Goal: Task Accomplishment & Management: Complete application form

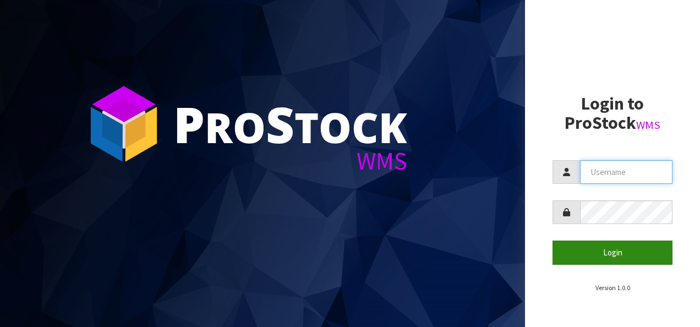
type input "OKAB"
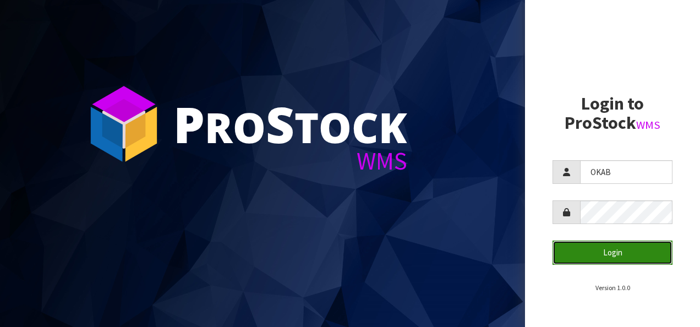
click at [589, 251] on button "Login" at bounding box center [613, 252] width 120 height 24
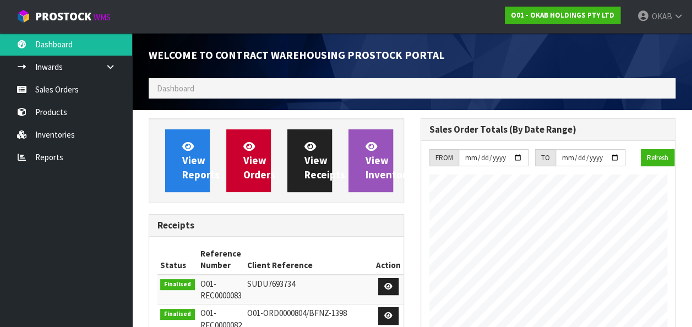
scroll to position [584, 271]
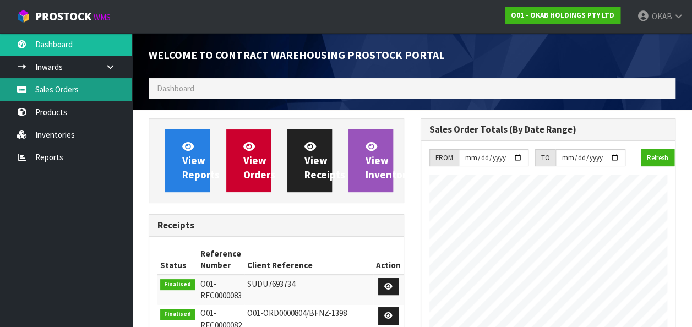
click at [67, 86] on link "Sales Orders" at bounding box center [66, 89] width 132 height 23
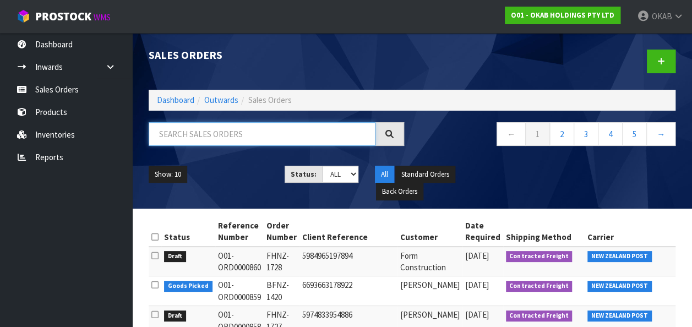
click at [181, 139] on input "text" at bounding box center [262, 134] width 227 height 24
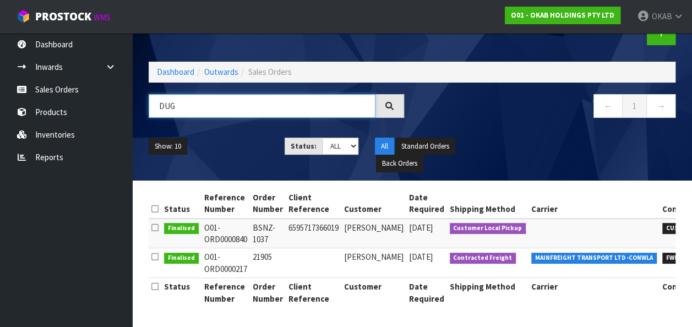
scroll to position [35, 0]
type input "DUG"
click at [263, 222] on td "BSNZ-1037" at bounding box center [268, 233] width 36 height 30
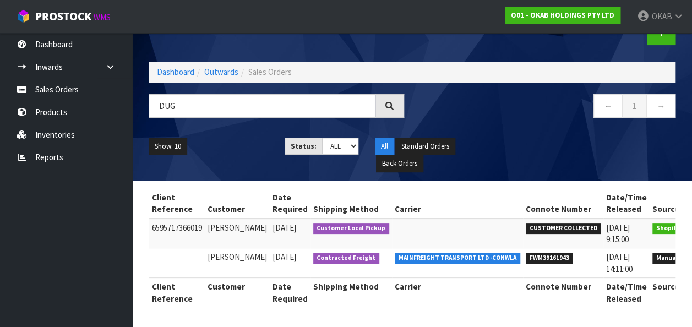
click at [543, 223] on span "CUSTOMER COLLECTED" at bounding box center [563, 228] width 75 height 11
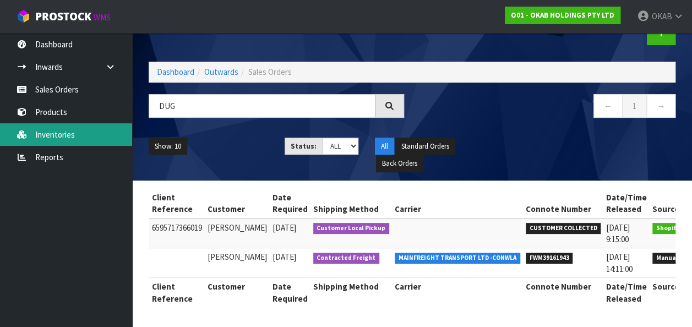
click at [49, 131] on link "Inventories" at bounding box center [66, 134] width 132 height 23
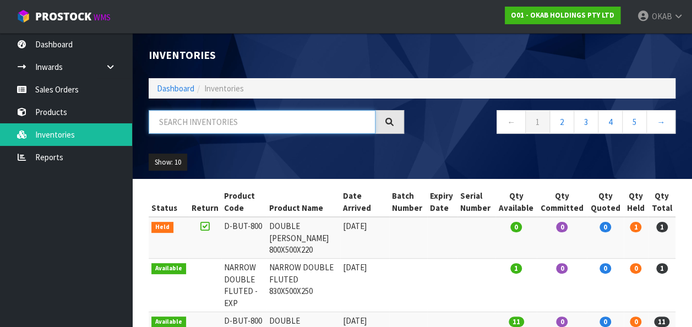
click at [222, 125] on input "text" at bounding box center [262, 122] width 227 height 24
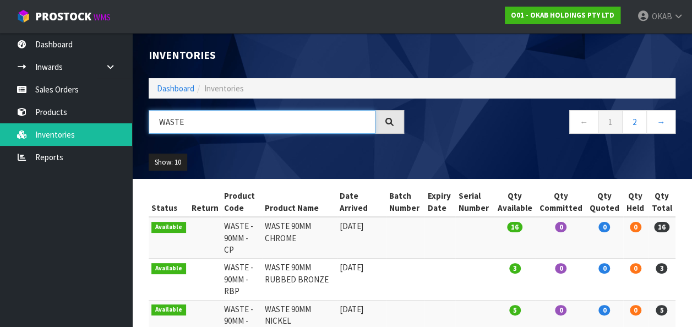
drag, startPoint x: 217, startPoint y: 129, endPoint x: 136, endPoint y: 133, distance: 81.0
click at [136, 133] on header "Inventories Dashboard Inventories WASTE ← 1 2 → Show: 10 5 10 25 50 All Show St…" at bounding box center [412, 106] width 560 height 146
type input "COP"
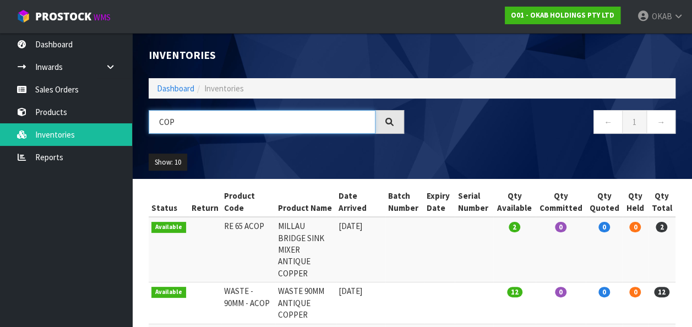
scroll to position [127, 0]
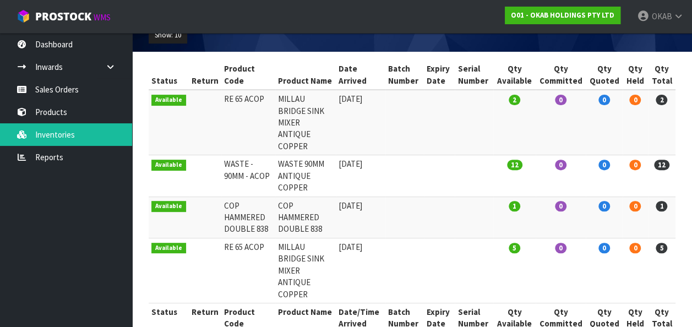
click at [228, 238] on td "RE 65 ACOP" at bounding box center [248, 270] width 54 height 65
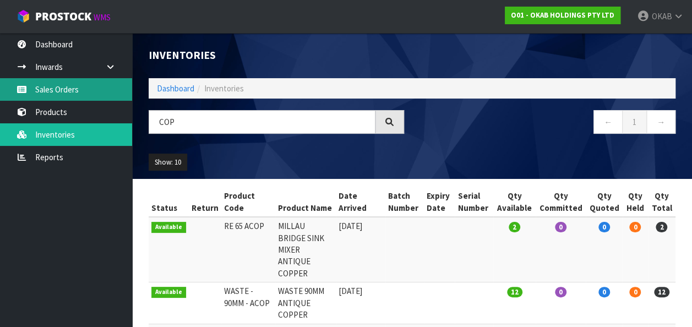
click at [77, 87] on link "Sales Orders" at bounding box center [66, 89] width 132 height 23
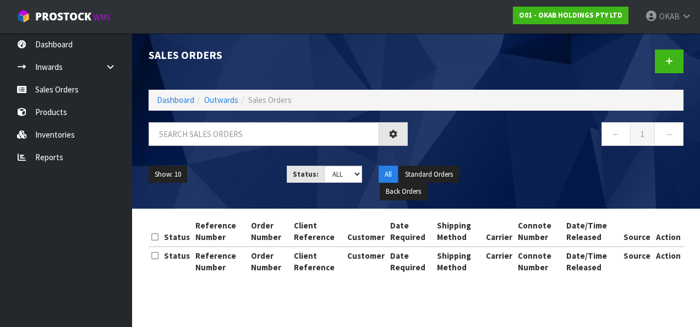
click at [54, 85] on div "Sales Orders Dashboard Outwards Sales Orders ← 1 → Show: 10 5 10 25 50 Status: …" at bounding box center [350, 148] width 700 height 296
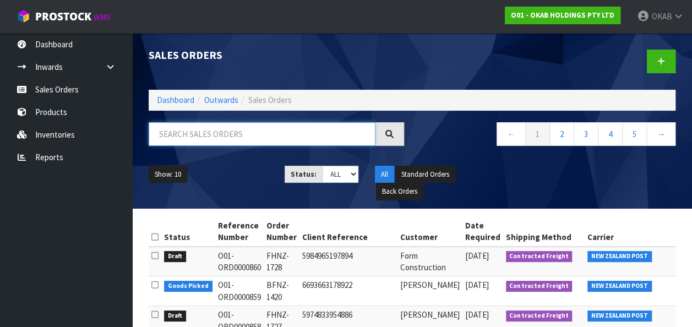
click at [198, 132] on input "text" at bounding box center [262, 134] width 227 height 24
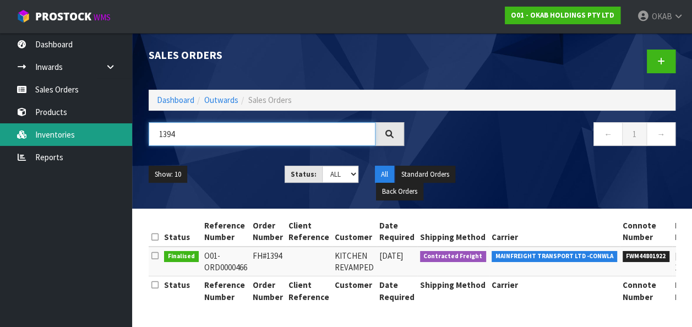
drag, startPoint x: 183, startPoint y: 136, endPoint x: 131, endPoint y: 136, distance: 51.7
click at [131, 136] on body "Toggle navigation ProStock WMS O01 - OKAB HOLDINGS PTY LTD OKAB Logout Dashboar…" at bounding box center [346, 163] width 692 height 327
type input "ROUT"
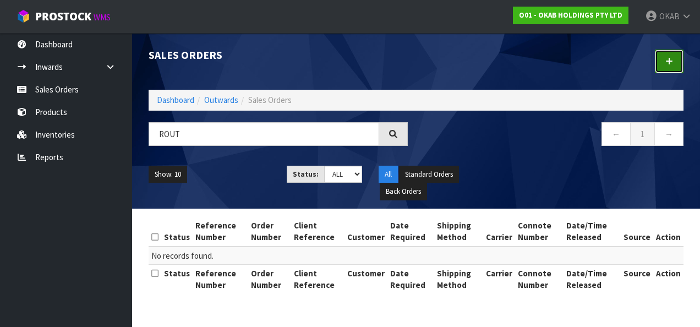
click at [680, 64] on link at bounding box center [669, 62] width 29 height 24
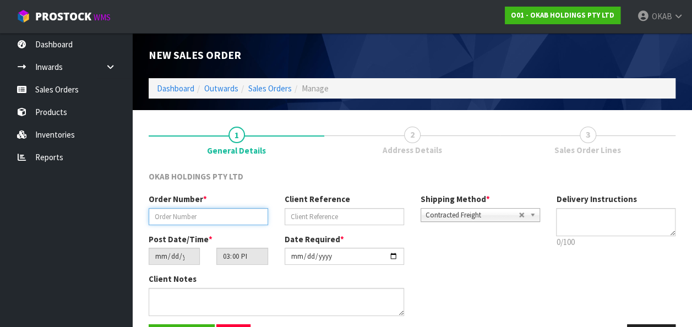
click at [219, 212] on input "text" at bounding box center [208, 216] width 119 height 17
click at [158, 220] on input "BS 1394" at bounding box center [208, 216] width 119 height 17
type input "BFS 1394"
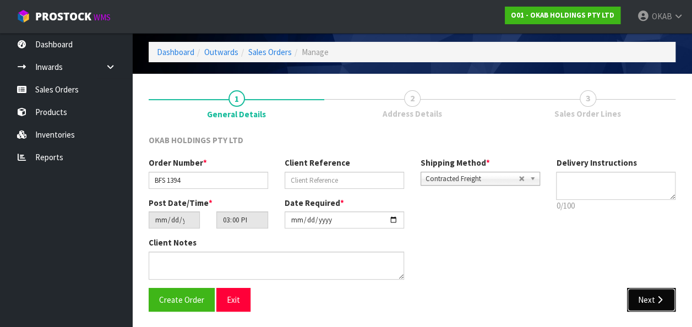
click at [659, 296] on icon "button" at bounding box center [659, 300] width 10 height 8
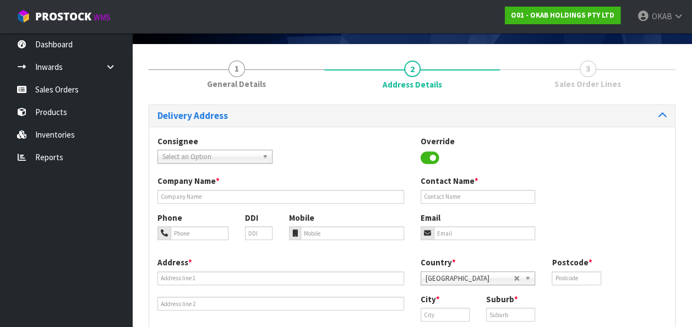
scroll to position [68, 0]
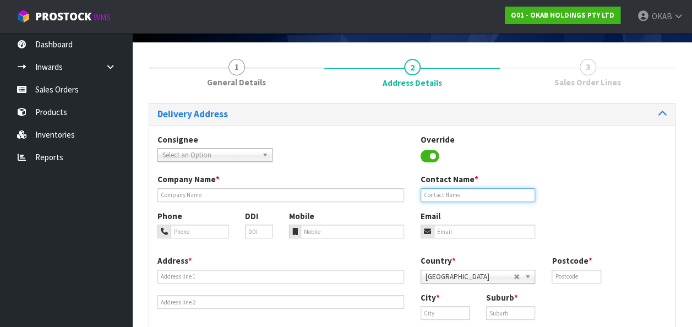
click at [439, 194] on input "text" at bounding box center [477, 195] width 115 height 14
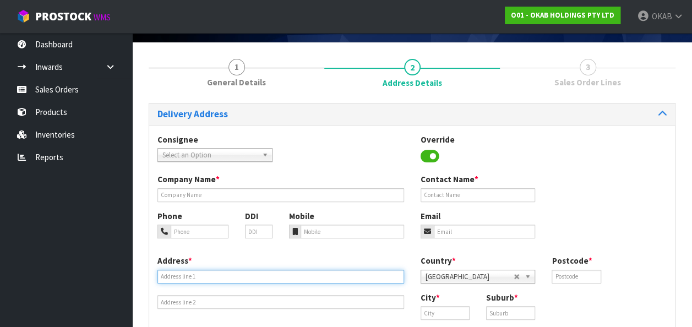
click at [205, 275] on input "text" at bounding box center [280, 277] width 247 height 14
paste input "[PERSON_NAME], [STREET_ADDRESS], [PHONE_NUMBER]"
click at [224, 282] on input "[PERSON_NAME], [STREET_ADDRESS], [PHONE_NUMBER]" at bounding box center [280, 277] width 247 height 14
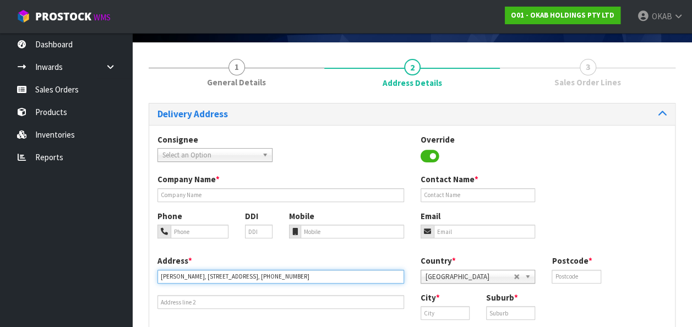
drag, startPoint x: 205, startPoint y: 274, endPoint x: 111, endPoint y: 271, distance: 94.1
click at [111, 259] on body "Toggle navigation ProStock WMS O01 - OKAB HOLDINGS PTY LTD OKAB Logout Dashboar…" at bounding box center [346, 95] width 692 height 327
type input "[PERSON_NAME], [STREET_ADDRESS], [PHONE_NUMBER]"
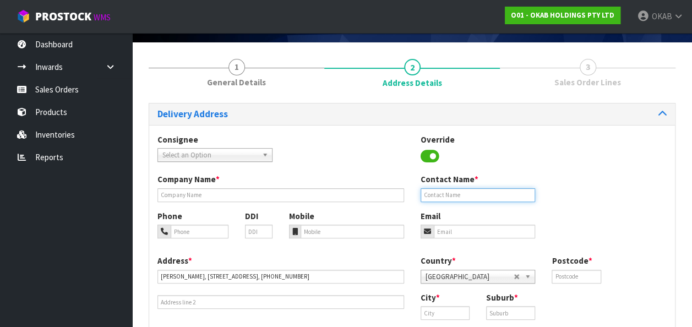
click at [434, 191] on input "text" at bounding box center [477, 195] width 115 height 14
type input "[PERSON_NAME]"
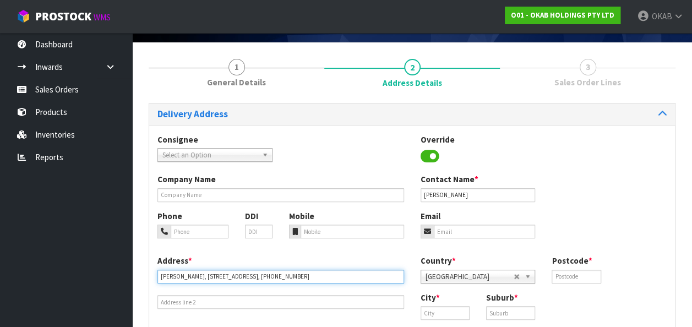
drag, startPoint x: 202, startPoint y: 275, endPoint x: 131, endPoint y: 277, distance: 71.0
click at [131, 259] on body "Toggle navigation ProStock WMS O01 - OKAB HOLDINGS PTY LTD OKAB Logout Dashboar…" at bounding box center [346, 95] width 692 height 327
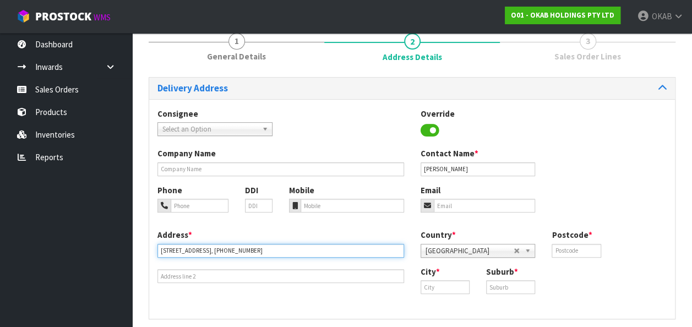
scroll to position [95, 0]
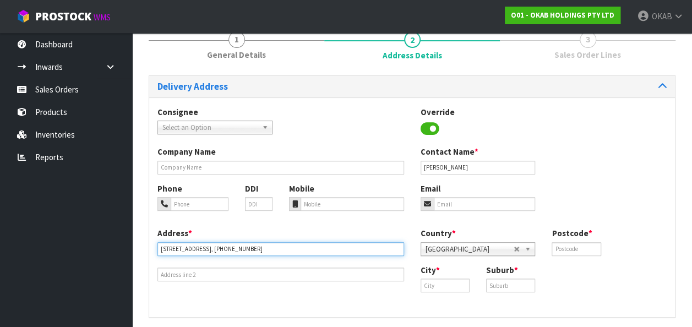
type input "[STREET_ADDRESS], [PHONE_NUMBER]"
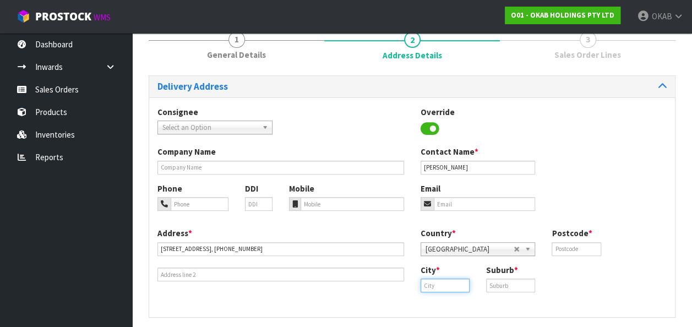
click at [451, 280] on input "text" at bounding box center [444, 285] width 49 height 14
click at [449, 305] on link "[DEMOGRAPHIC_DATA] stchurch" at bounding box center [463, 303] width 87 height 15
type input "[GEOGRAPHIC_DATA]"
click at [509, 284] on input "text" at bounding box center [510, 285] width 49 height 14
type input "CANTERBURY"
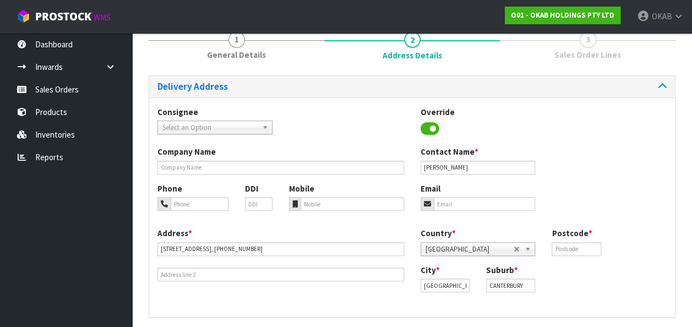
scroll to position [136, 0]
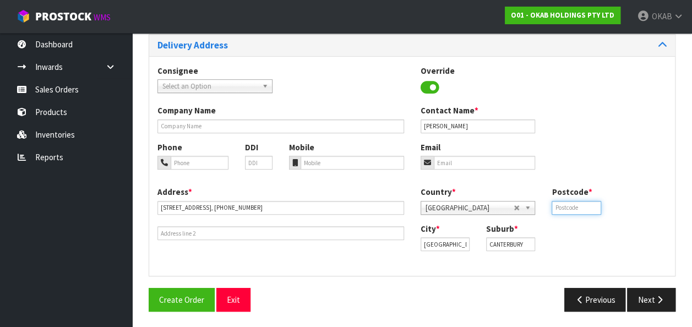
click at [567, 206] on input "text" at bounding box center [575, 208] width 49 height 14
type input "8011"
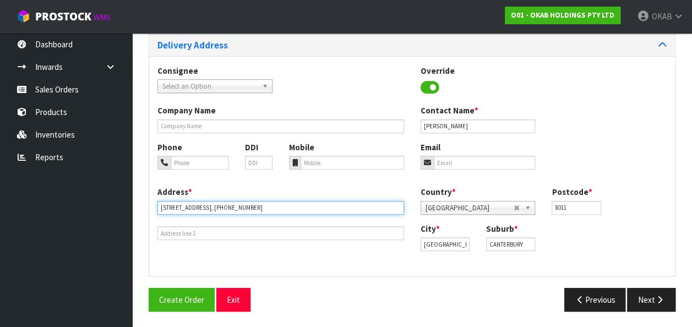
scroll to position [0, 64]
drag, startPoint x: 296, startPoint y: 205, endPoint x: 419, endPoint y: 217, distance: 123.8
click at [419, 217] on div "Address * [STREET_ADDRESS], [PHONE_NUMBER] Country * [GEOGRAPHIC_DATA] [GEOGRAP…" at bounding box center [412, 226] width 526 height 81
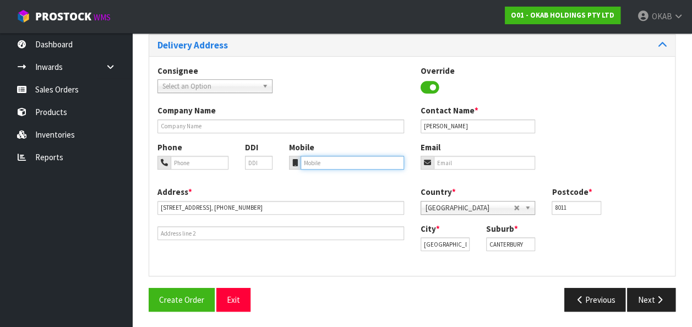
click at [351, 160] on input "tel" at bounding box center [351, 163] width 103 height 14
click at [326, 163] on input "tel" at bounding box center [351, 163] width 103 height 14
click at [311, 161] on input "tel" at bounding box center [351, 163] width 103 height 14
click at [297, 182] on div "Phone DDI Mobile Email" at bounding box center [412, 163] width 526 height 45
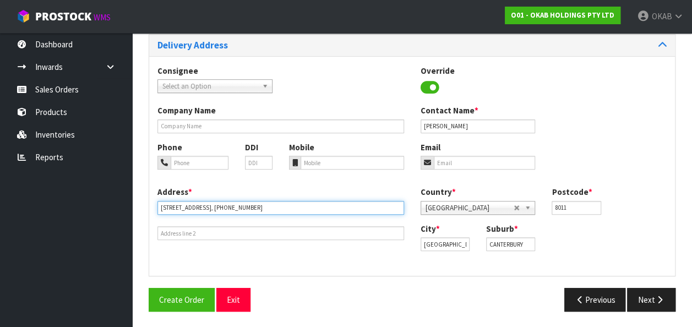
drag, startPoint x: 374, startPoint y: 205, endPoint x: 236, endPoint y: 205, distance: 138.1
click at [236, 205] on input "[STREET_ADDRESS], [PHONE_NUMBER]" at bounding box center [280, 208] width 247 height 14
type input "[STREET_ADDRESS],"
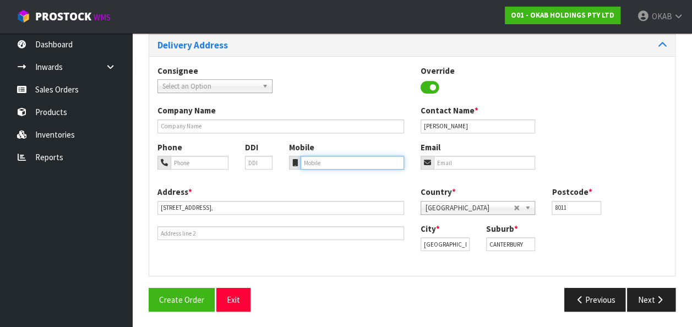
click at [305, 160] on input "tel" at bounding box center [351, 163] width 103 height 14
paste input "[PHONE_NUMBER]"
type input "[PHONE_NUMBER]"
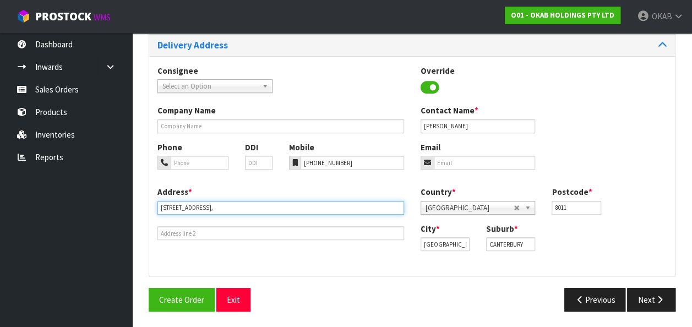
scroll to position [0, 28]
drag, startPoint x: 297, startPoint y: 205, endPoint x: 530, endPoint y: 253, distance: 238.3
click at [530, 253] on div "Address * [STREET_ADDRESS], Country * [GEOGRAPHIC_DATA] [GEOGRAPHIC_DATA] [GEOG…" at bounding box center [412, 226] width 526 height 81
type input "[STREET_ADDRESS],"
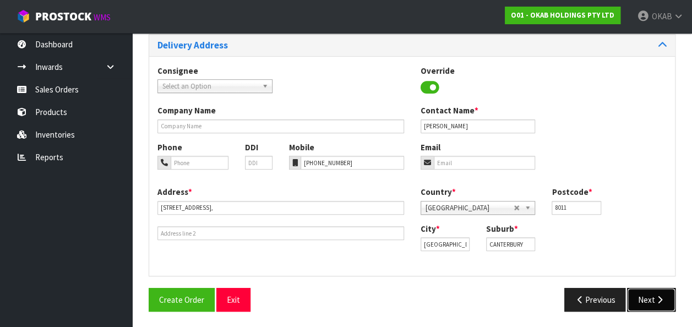
click at [649, 297] on button "Next" at bounding box center [651, 300] width 48 height 24
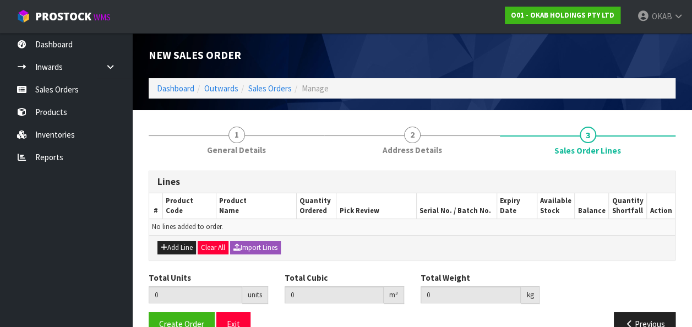
scroll to position [24, 0]
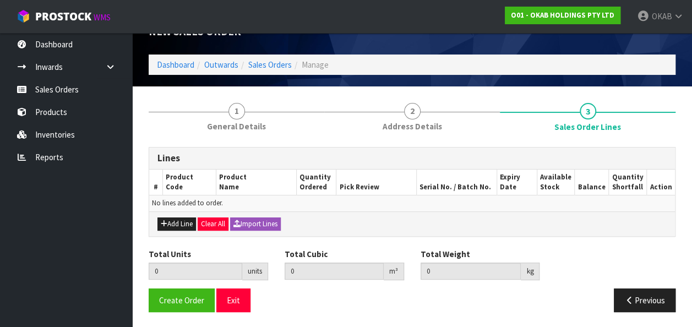
click at [177, 216] on div "Add Line Clear All Import Lines" at bounding box center [412, 223] width 526 height 25
click at [173, 222] on button "Add Line" at bounding box center [176, 223] width 39 height 13
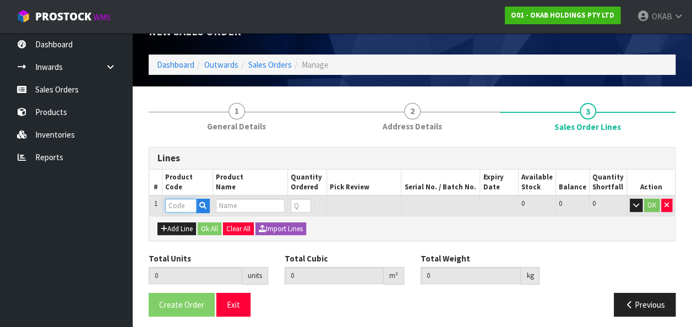
click at [183, 204] on input "text" at bounding box center [180, 206] width 31 height 14
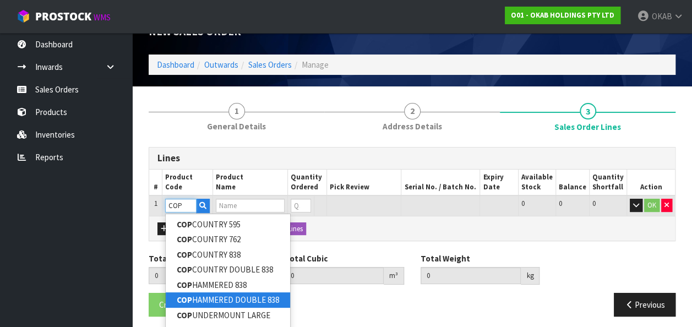
type input "COP"
click at [214, 298] on link "COP HAMMERED DOUBLE 838" at bounding box center [228, 299] width 124 height 15
type input "COP HAMMERED DOUBLE 838"
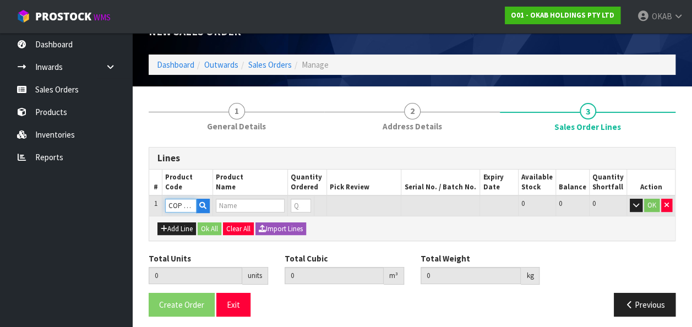
type input "0.000000"
type input "0.000"
type input "COP HAMMERED DOUBLE 838"
type input "0"
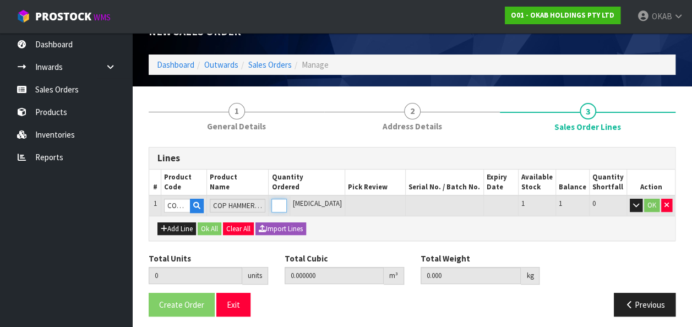
click at [286, 206] on input "0" at bounding box center [278, 206] width 15 height 14
type input "1"
type input "0.15219"
type input "18.42"
type input "1"
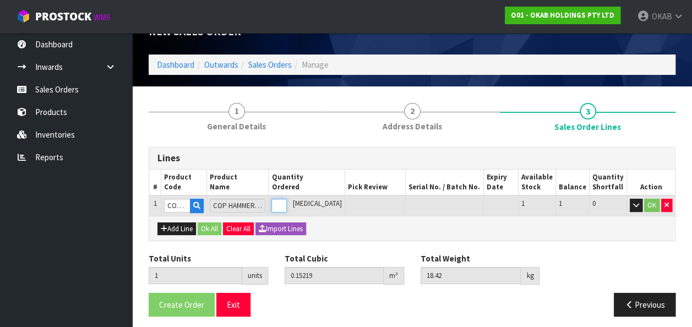
click at [286, 204] on input "1" at bounding box center [278, 206] width 15 height 14
click at [653, 205] on button "OK" at bounding box center [651, 205] width 15 height 13
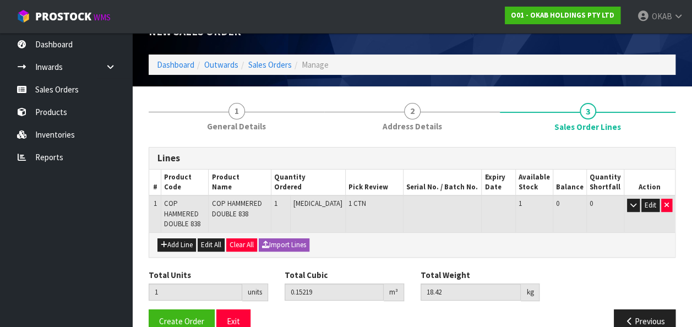
scroll to position [45, 0]
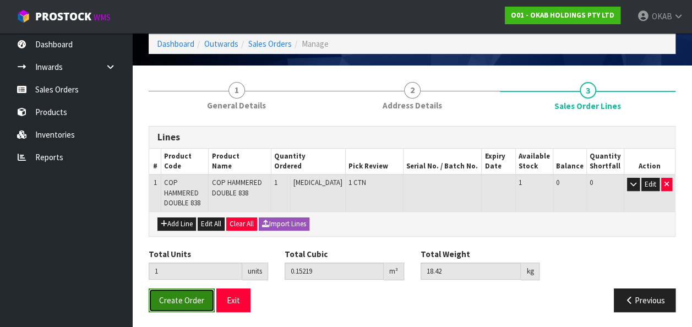
click at [189, 298] on span "Create Order" at bounding box center [181, 300] width 45 height 10
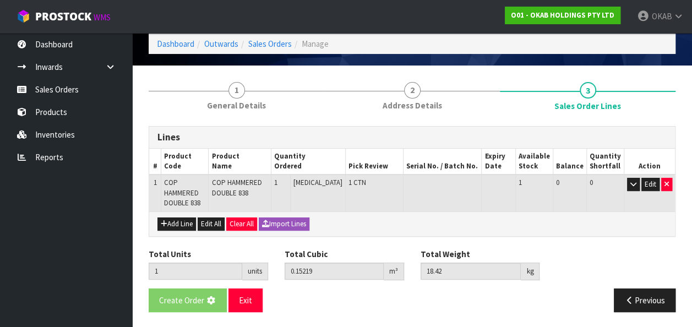
scroll to position [0, 0]
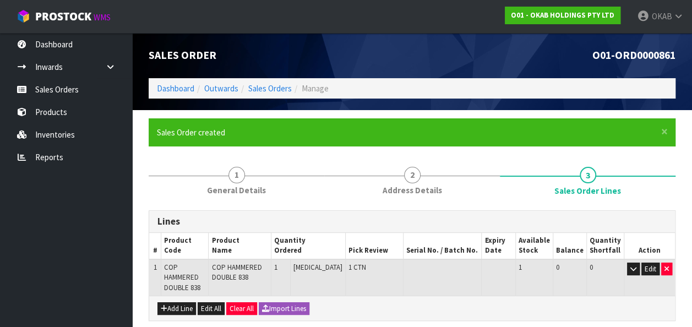
scroll to position [85, 0]
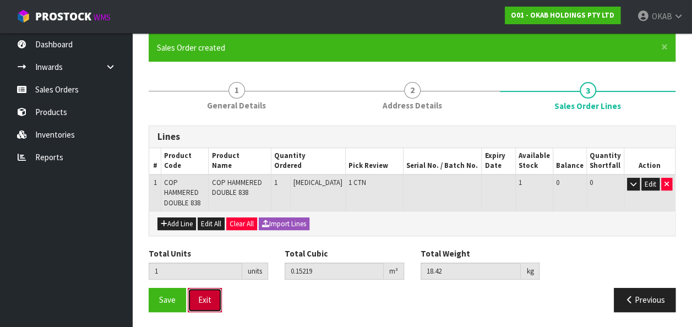
click at [210, 303] on button "Exit" at bounding box center [205, 300] width 34 height 24
